Goal: Task Accomplishment & Management: Manage account settings

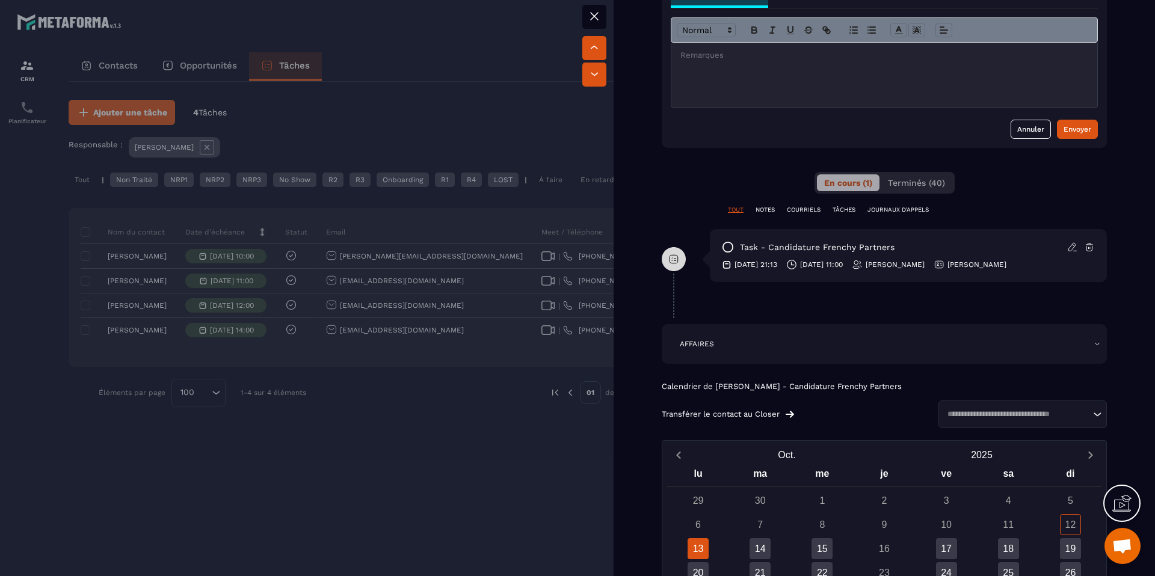
scroll to position [538, 0]
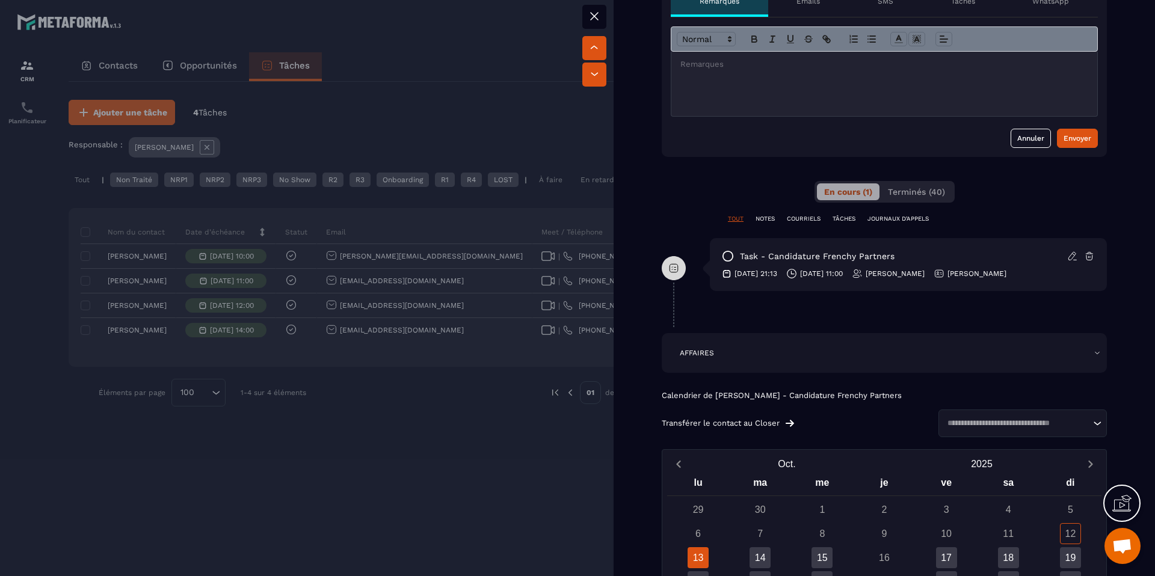
click at [440, 397] on div at bounding box center [577, 288] width 1155 height 576
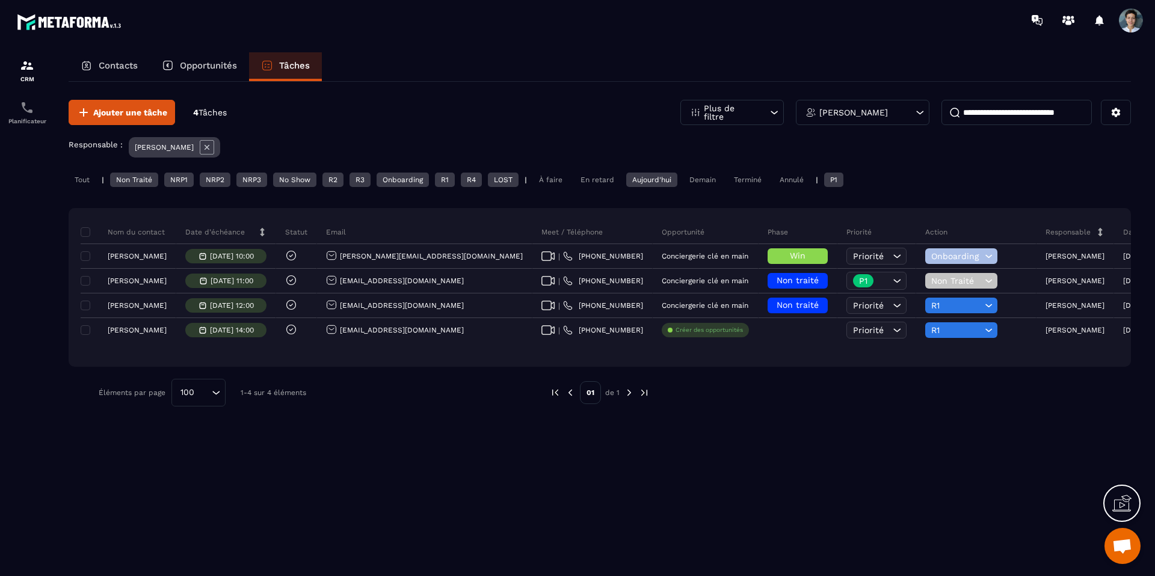
click at [768, 427] on div "Ajouter une tâche 4 Tâches Plus de filtre [PERSON_NAME] Responsable : [PERSON_N…" at bounding box center [600, 328] width 1062 height 493
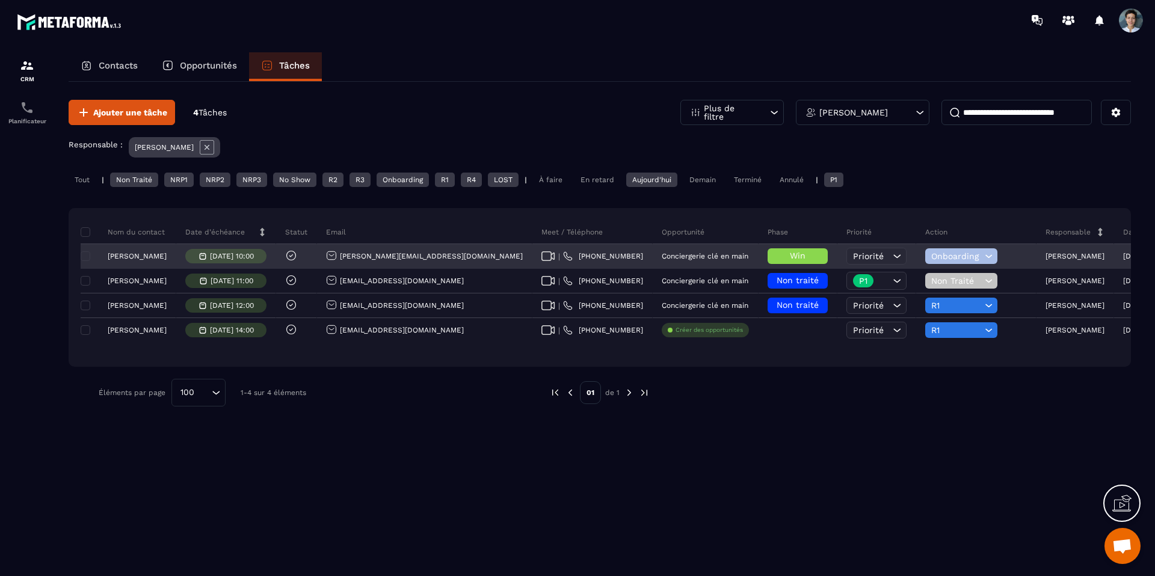
click at [758, 246] on div "Win" at bounding box center [797, 257] width 79 height 24
click at [790, 254] on span "Win" at bounding box center [798, 256] width 16 height 10
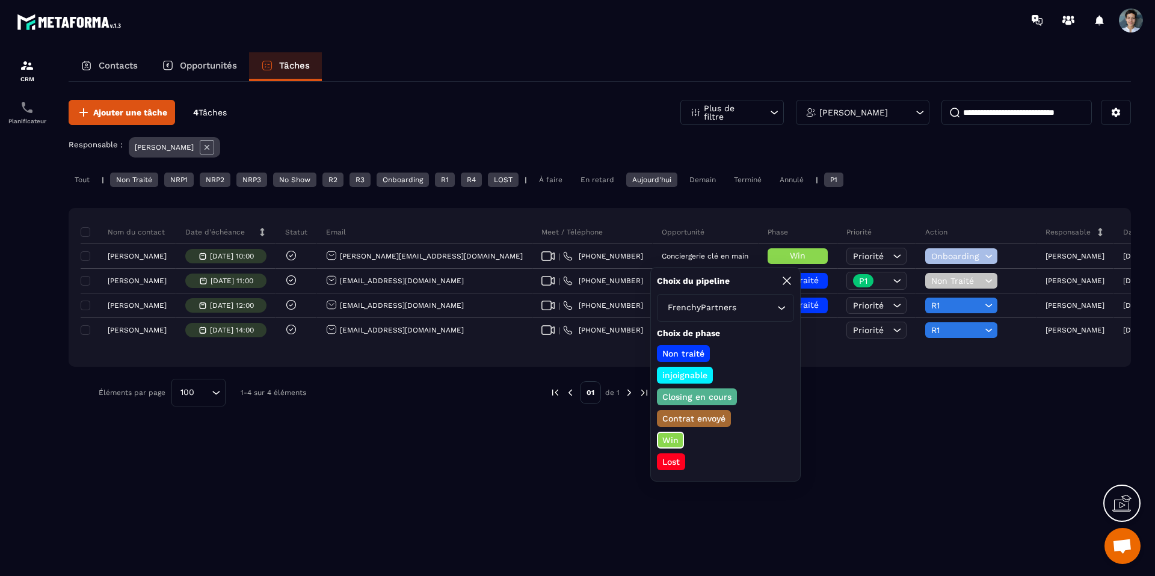
click at [702, 394] on p "Closing en cours" at bounding box center [696, 397] width 73 height 12
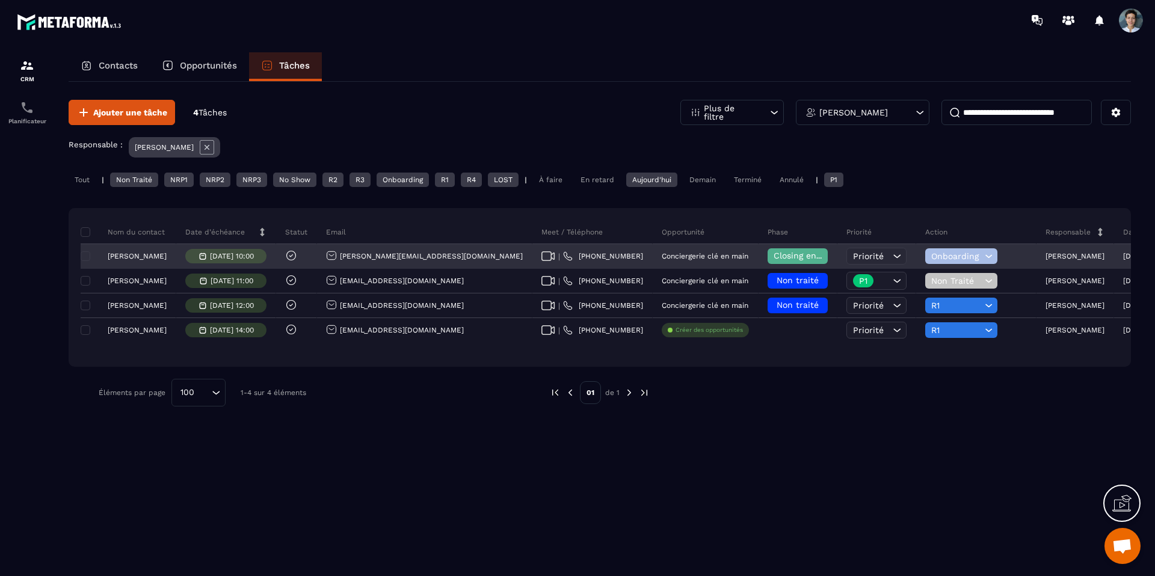
click at [931, 257] on span "Onboarding" at bounding box center [956, 256] width 51 height 10
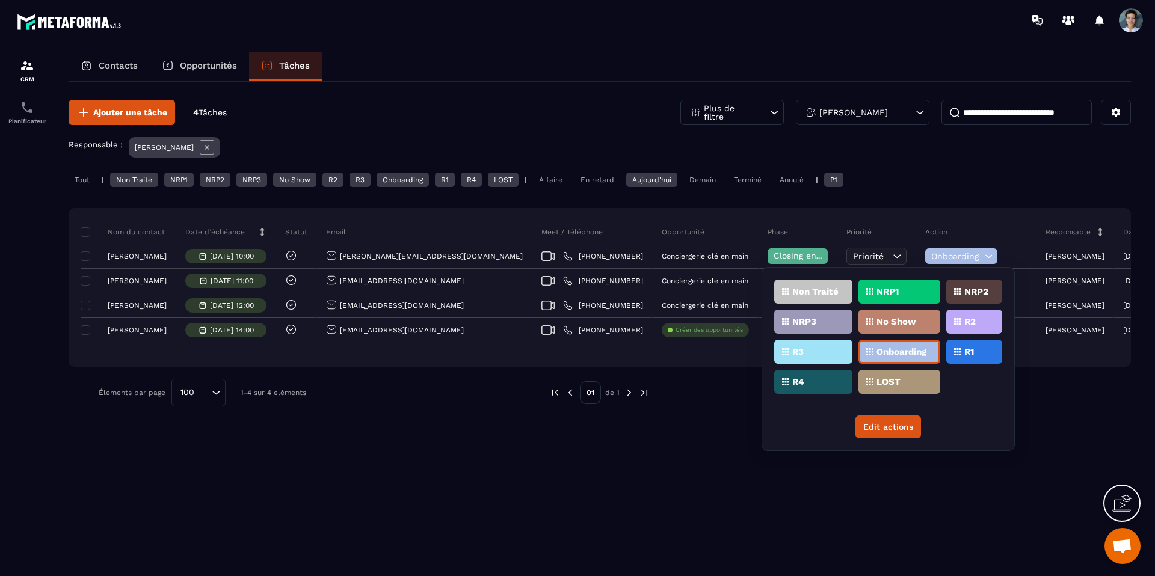
click at [965, 321] on p "R2" at bounding box center [969, 322] width 11 height 8
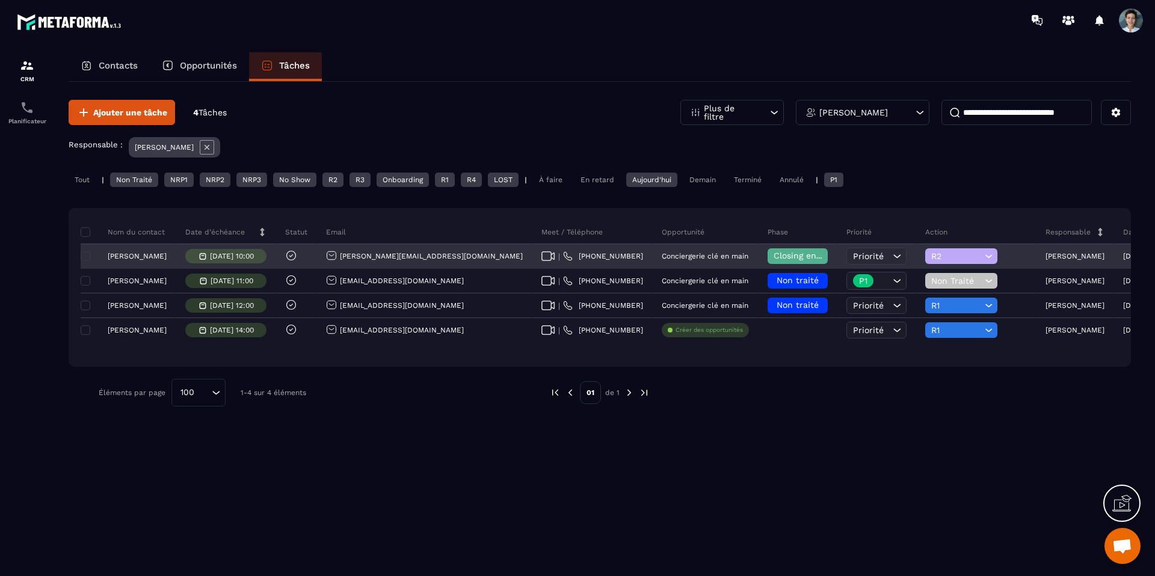
click at [137, 260] on div "[PERSON_NAME]" at bounding box center [129, 256] width 96 height 25
click at [137, 255] on p "[PERSON_NAME]" at bounding box center [137, 256] width 59 height 8
